Goal: Task Accomplishment & Management: Complete application form

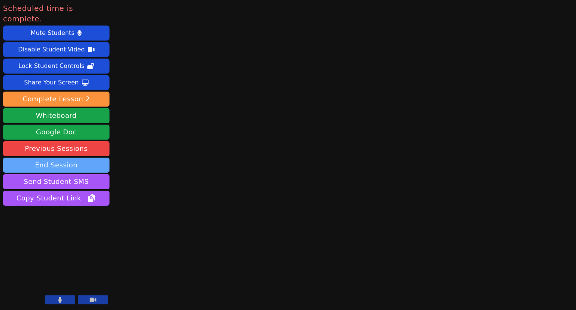
click at [51, 158] on button "End Session" at bounding box center [56, 165] width 107 height 15
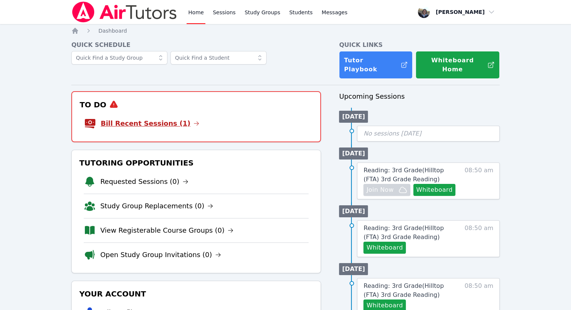
click at [128, 118] on link "Bill Recent Sessions (1)" at bounding box center [150, 123] width 99 height 11
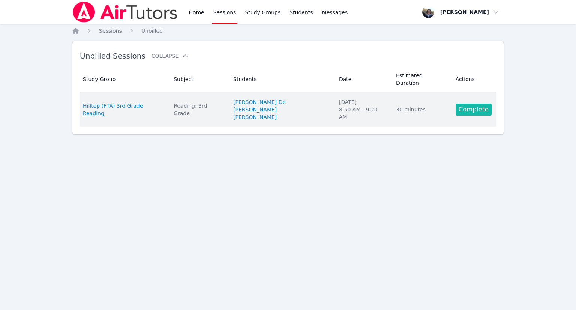
click at [472, 104] on link "Complete" at bounding box center [474, 110] width 36 height 12
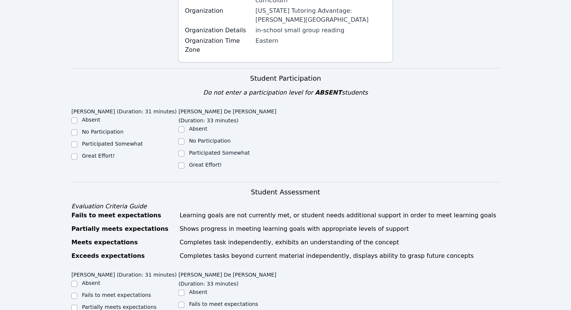
scroll to position [170, 0]
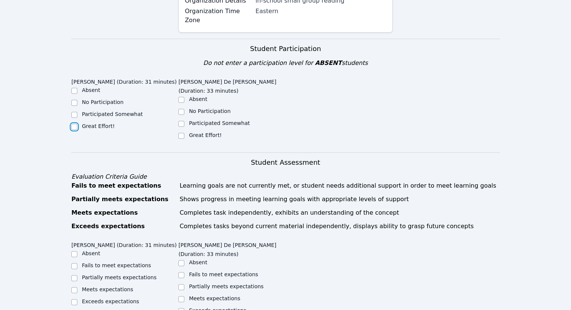
click at [73, 126] on input "Great Effort!" at bounding box center [74, 127] width 6 height 6
checkbox input "true"
click at [184, 133] on input "Great Effort!" at bounding box center [181, 136] width 6 height 6
checkbox input "true"
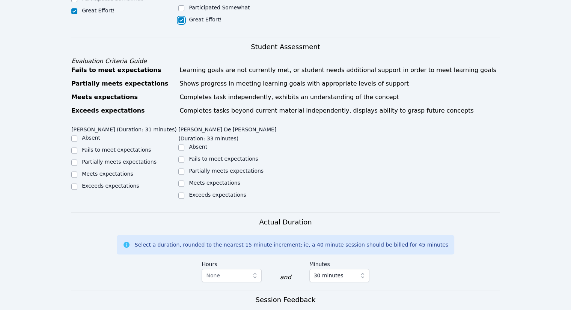
scroll to position [320, 0]
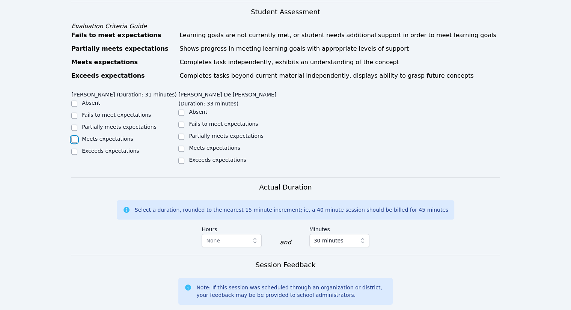
click at [75, 140] on input "Meets expectations" at bounding box center [74, 140] width 6 height 6
checkbox input "true"
click at [182, 146] on input "Meets expectations" at bounding box center [181, 149] width 6 height 6
checkbox input "true"
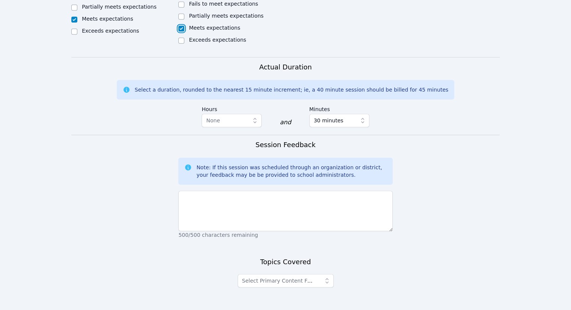
scroll to position [460, 0]
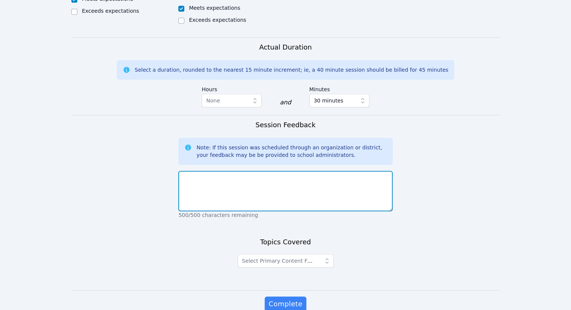
click at [186, 171] on textarea at bounding box center [285, 191] width 214 height 41
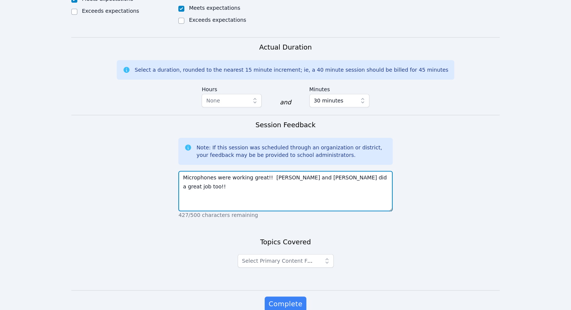
type textarea "Microphones were working great!! [PERSON_NAME] and [PERSON_NAME] did a great jo…"
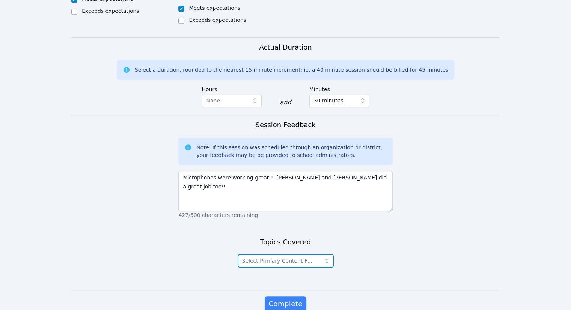
click at [326, 258] on icon "button" at bounding box center [326, 260] width 3 height 5
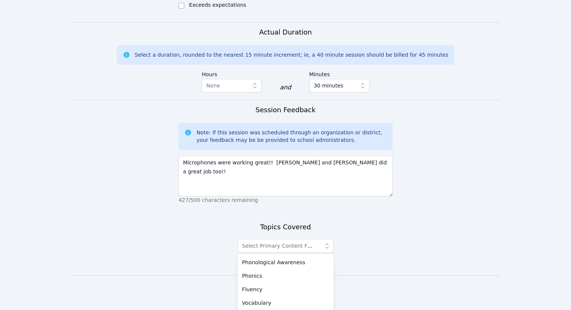
scroll to position [488, 0]
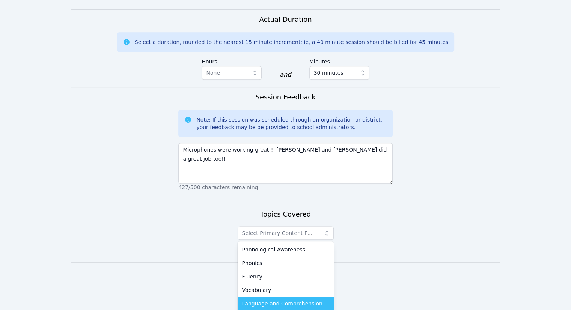
click at [275, 300] on span "Language and Comprehension" at bounding box center [282, 304] width 80 height 8
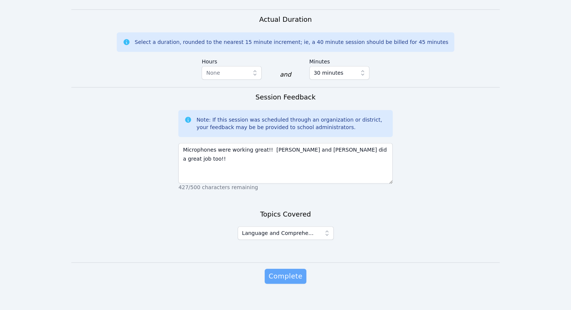
click at [285, 271] on span "Complete" at bounding box center [285, 276] width 34 height 11
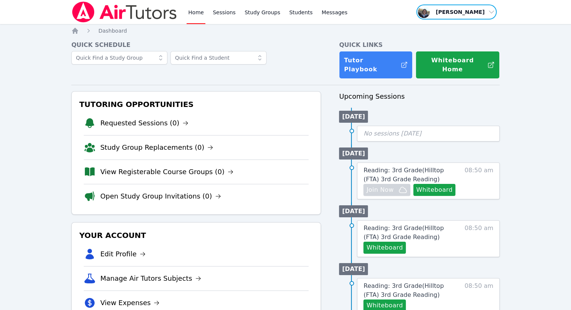
click at [494, 13] on span "button" at bounding box center [456, 12] width 82 height 17
click at [435, 45] on button "Logout" at bounding box center [459, 43] width 72 height 14
